Goal: Information Seeking & Learning: Find specific fact

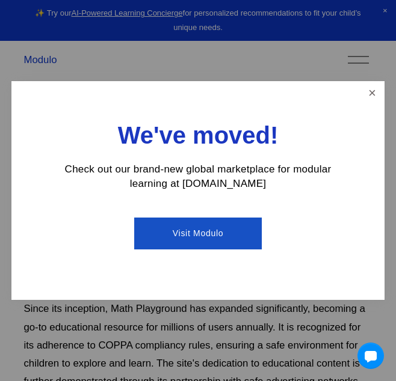
scroll to position [400, 0]
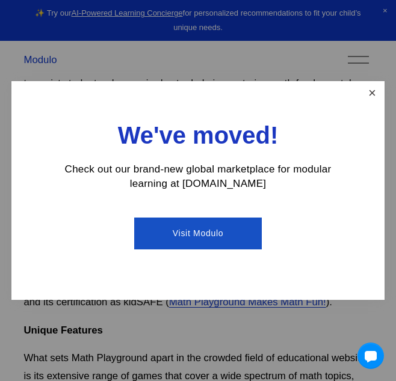
click at [373, 96] on link "Close" at bounding box center [371, 93] width 21 height 21
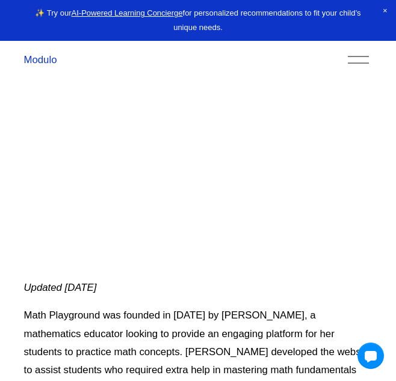
scroll to position [102, 0]
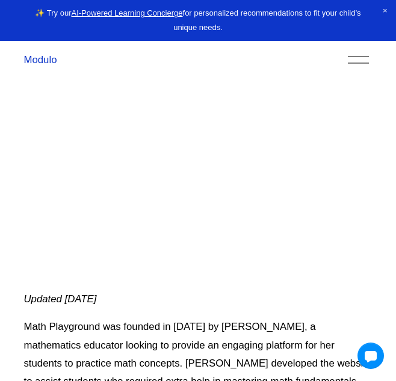
click at [204, 297] on p "Updated [DATE]" at bounding box center [197, 299] width 348 height 18
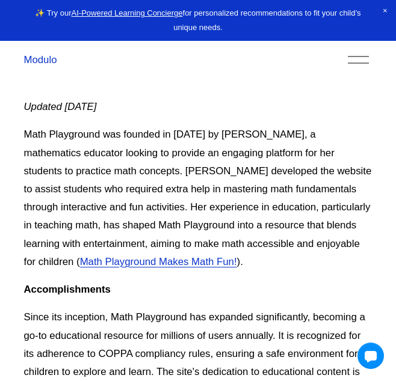
scroll to position [295, 0]
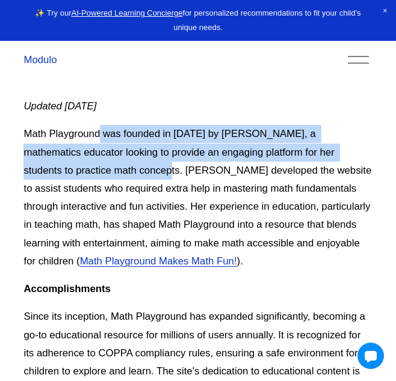
drag, startPoint x: 101, startPoint y: 135, endPoint x: 93, endPoint y: 168, distance: 34.7
click at [93, 168] on p "Math Playground was founded in [DATE] by [PERSON_NAME], a mathematics educator …" at bounding box center [197, 198] width 348 height 146
copy p "was founded in [DATE] by [PERSON_NAME], a mathematics educator looking to provi…"
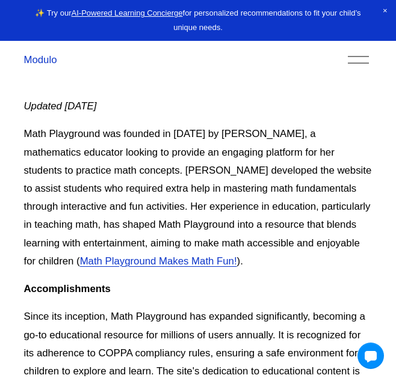
click at [76, 204] on p "Math Playground was founded in [DATE] by [PERSON_NAME], a mathematics educator …" at bounding box center [197, 198] width 348 height 146
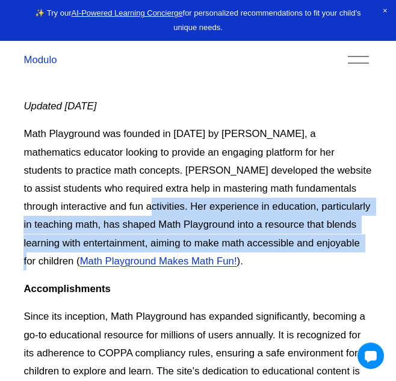
drag, startPoint x: 73, startPoint y: 206, endPoint x: 354, endPoint y: 249, distance: 284.8
click at [354, 249] on p "Math Playground was founded in [DATE] by [PERSON_NAME], a mathematics educator …" at bounding box center [197, 198] width 348 height 146
copy p "er experience in education, particularly in teaching math, has shaped Math Play…"
click at [278, 241] on p "Math Playground was founded in [DATE] by [PERSON_NAME], a mathematics educator …" at bounding box center [197, 198] width 348 height 146
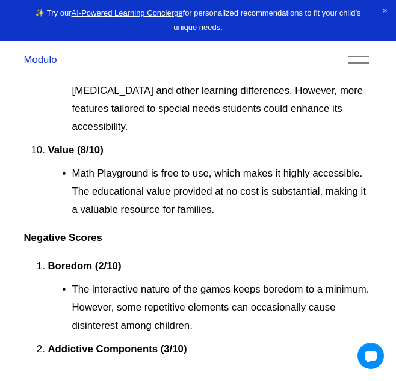
scroll to position [2720, 0]
